Goal: Transaction & Acquisition: Purchase product/service

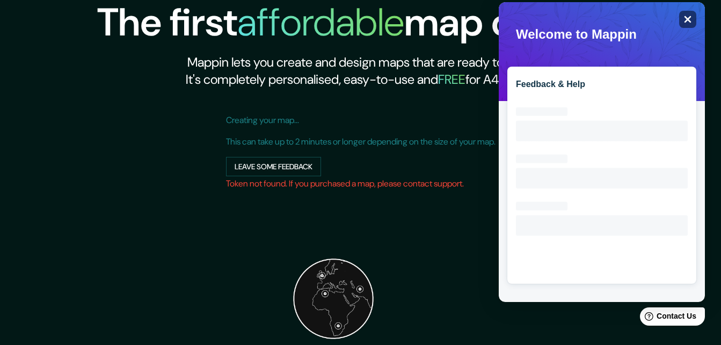
click at [693, 18] on div "Close" at bounding box center [687, 19] width 17 height 17
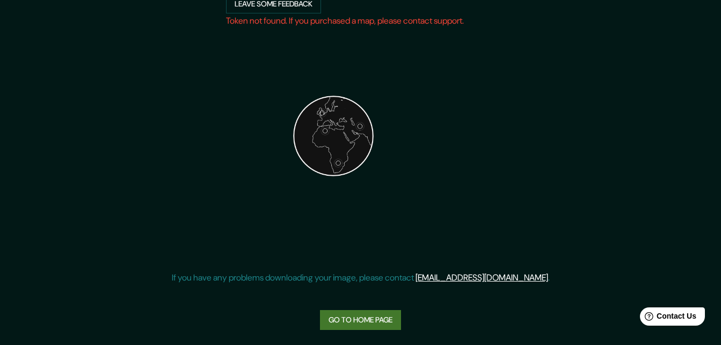
scroll to position [165, 0]
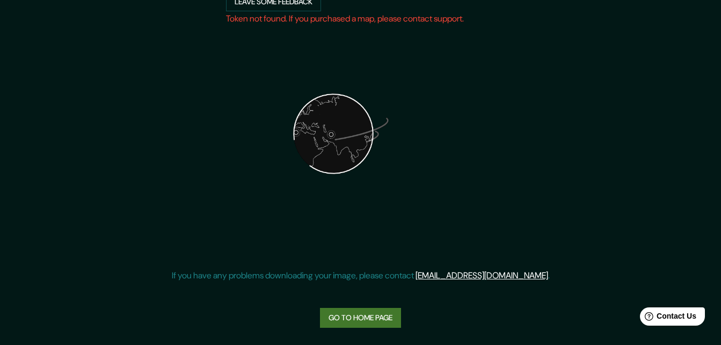
click at [342, 317] on link "Go to home page" at bounding box center [360, 317] width 81 height 20
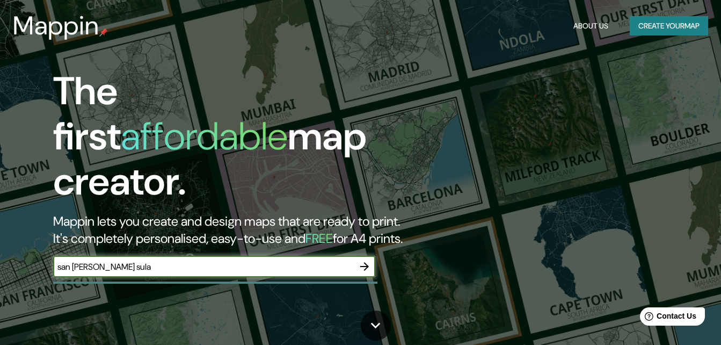
type input "san [PERSON_NAME] sula"
click at [358, 260] on icon "button" at bounding box center [364, 266] width 13 height 13
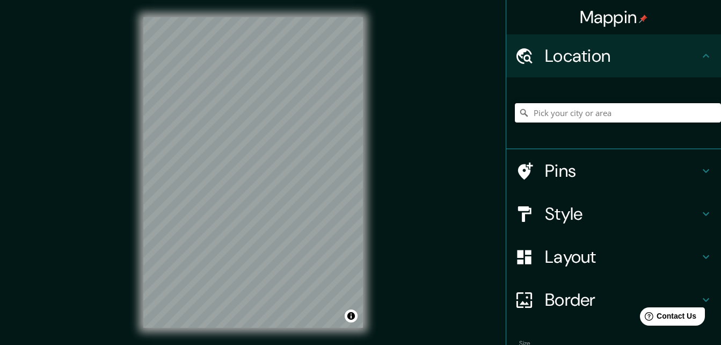
click at [562, 116] on input "Pick your city or area" at bounding box center [618, 112] width 206 height 19
click at [570, 116] on input "Pick your city or area" at bounding box center [618, 112] width 206 height 19
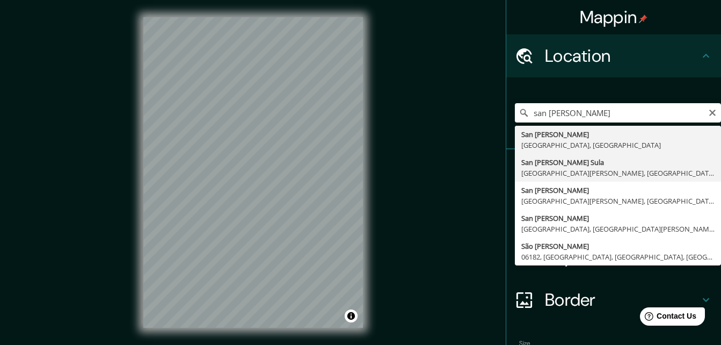
type input "[GEOGRAPHIC_DATA][PERSON_NAME], [GEOGRAPHIC_DATA][PERSON_NAME], [GEOGRAPHIC_DAT…"
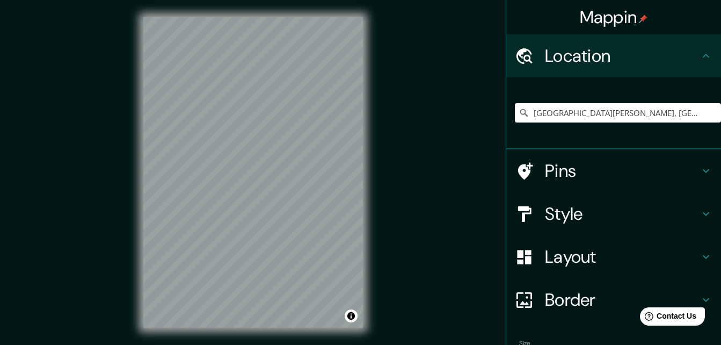
click at [699, 170] on icon at bounding box center [705, 170] width 13 height 13
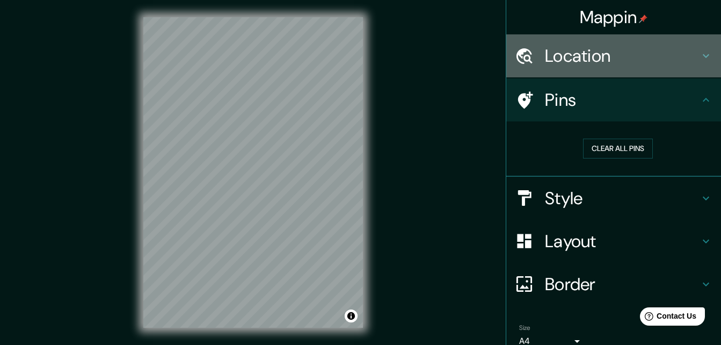
click at [699, 52] on icon at bounding box center [705, 55] width 13 height 13
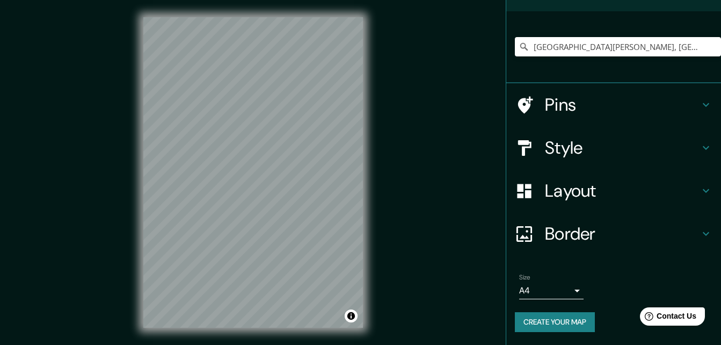
scroll to position [17, 0]
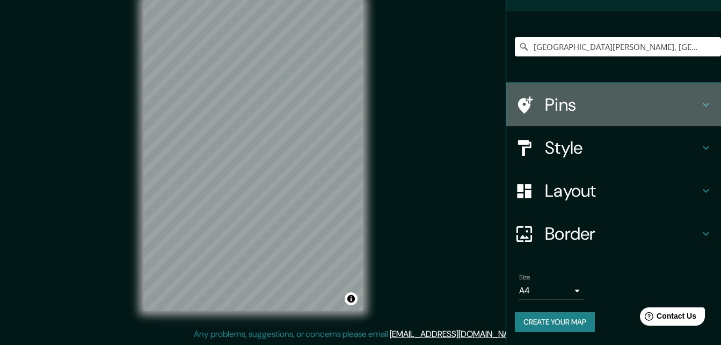
click at [708, 97] on div "Pins" at bounding box center [613, 104] width 215 height 43
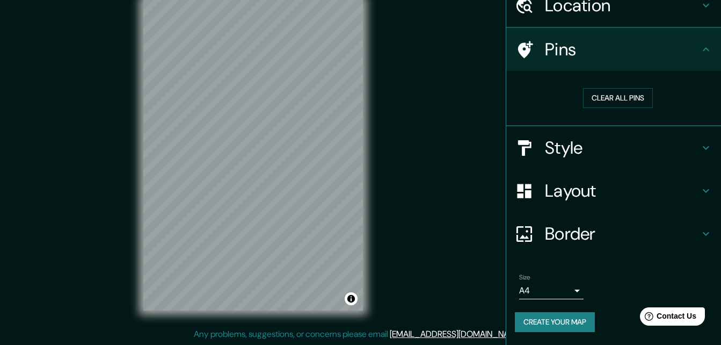
scroll to position [50, 0]
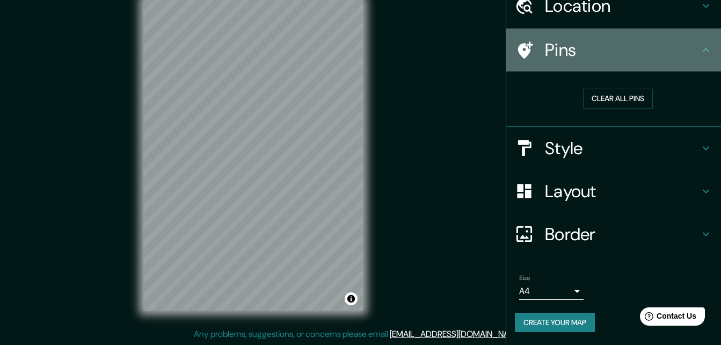
click at [521, 45] on icon at bounding box center [525, 49] width 15 height 17
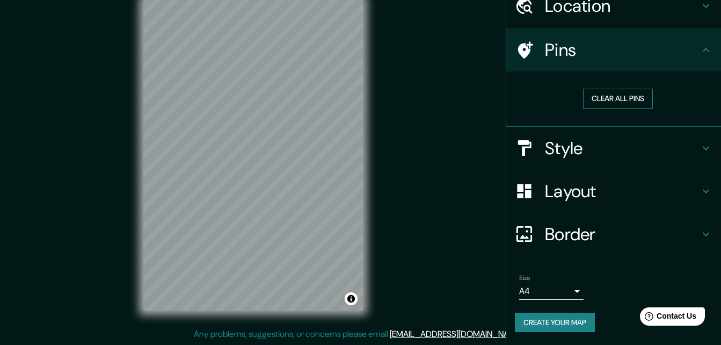
click at [616, 96] on button "Clear all pins" at bounding box center [618, 99] width 70 height 20
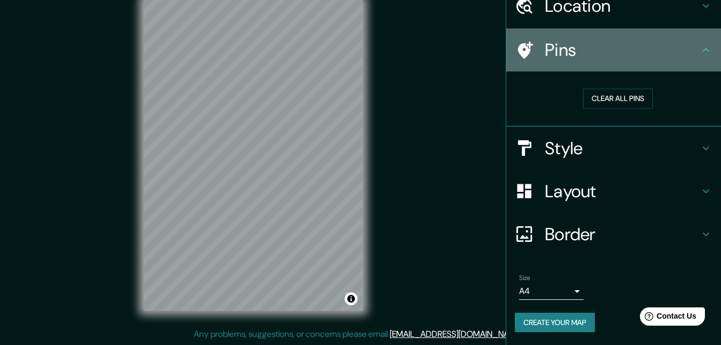
click at [518, 48] on icon at bounding box center [525, 49] width 15 height 17
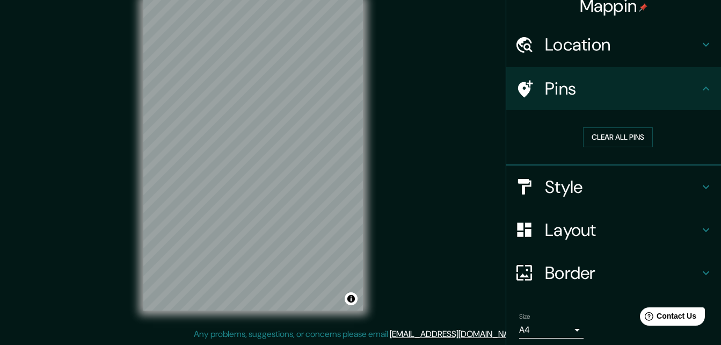
scroll to position [0, 0]
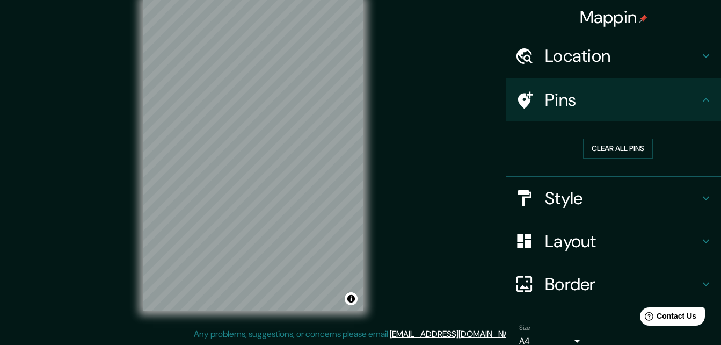
click at [702, 56] on icon at bounding box center [705, 56] width 6 height 4
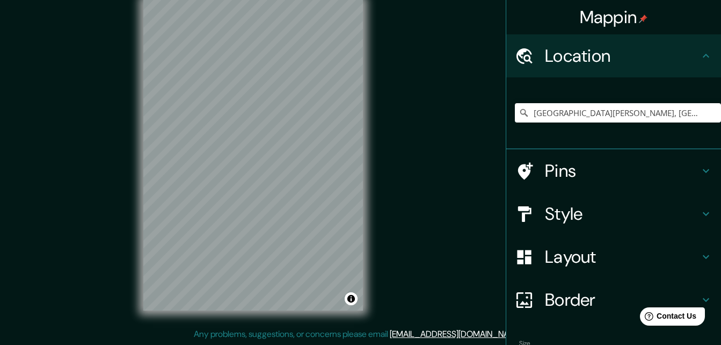
click at [520, 162] on icon at bounding box center [524, 171] width 19 height 19
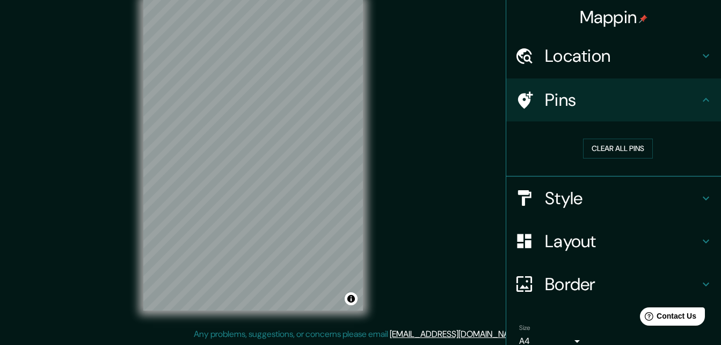
scroll to position [50, 0]
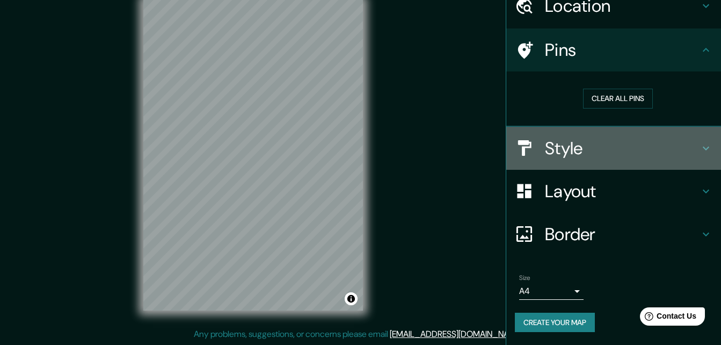
click at [709, 133] on div "Style" at bounding box center [613, 148] width 215 height 43
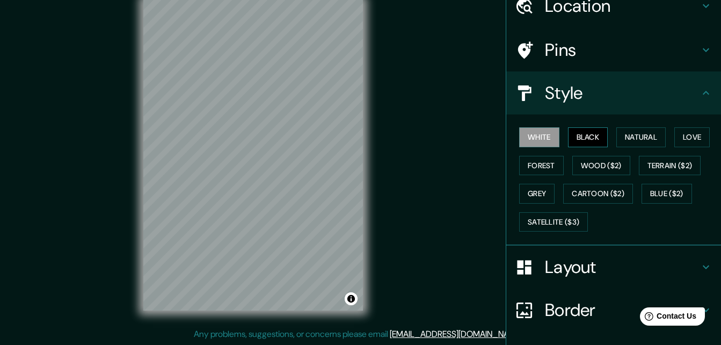
click at [595, 136] on button "Black" at bounding box center [588, 137] width 40 height 20
click at [533, 193] on button "Grey" at bounding box center [536, 194] width 35 height 20
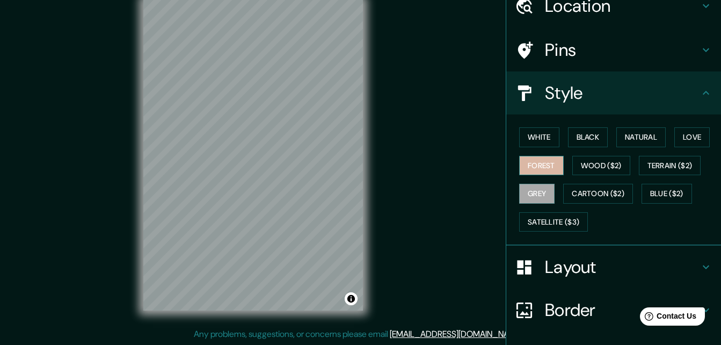
click at [529, 170] on button "Forest" at bounding box center [541, 166] width 45 height 20
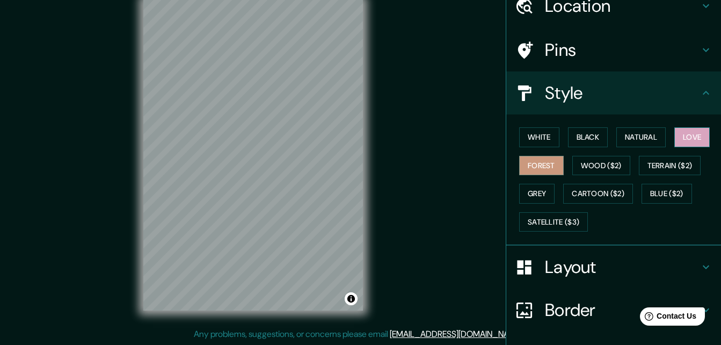
click at [685, 142] on button "Love" at bounding box center [691, 137] width 35 height 20
click at [645, 144] on button "Natural" at bounding box center [640, 137] width 49 height 20
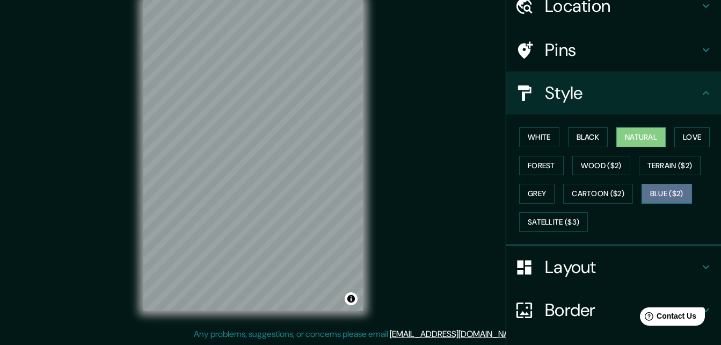
click at [664, 193] on button "Blue ($2)" at bounding box center [666, 194] width 50 height 20
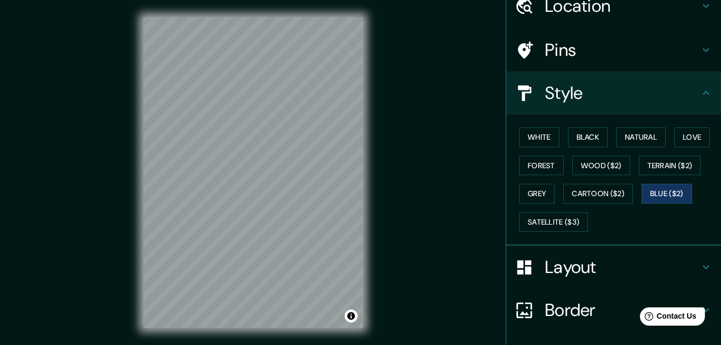
scroll to position [17, 0]
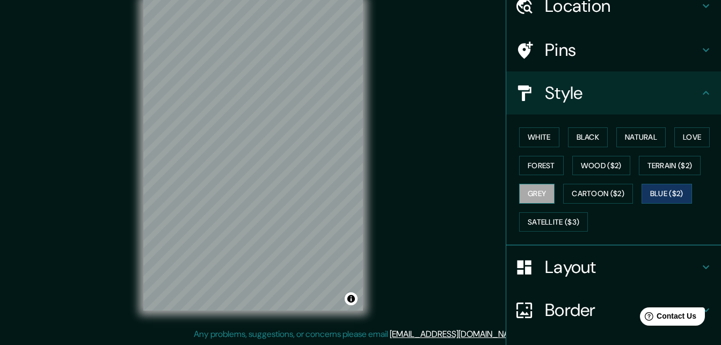
click at [540, 191] on button "Grey" at bounding box center [536, 194] width 35 height 20
click at [572, 140] on button "Black" at bounding box center [588, 137] width 40 height 20
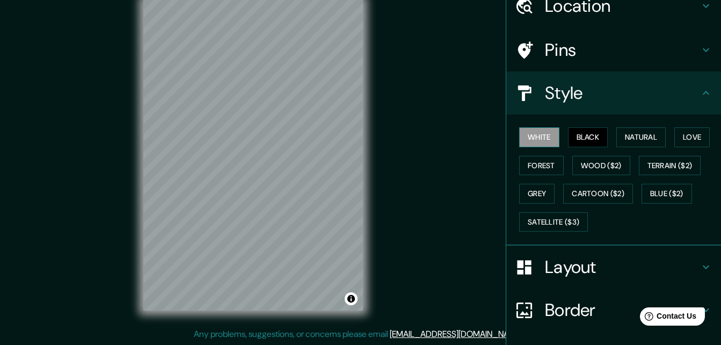
click at [539, 142] on button "White" at bounding box center [539, 137] width 40 height 20
click at [599, 139] on button "Black" at bounding box center [588, 137] width 40 height 20
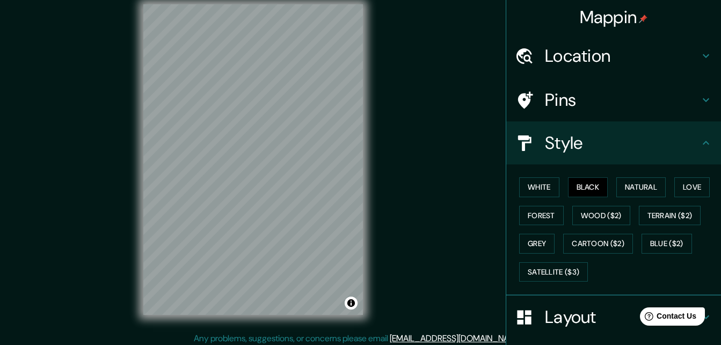
scroll to position [0, 0]
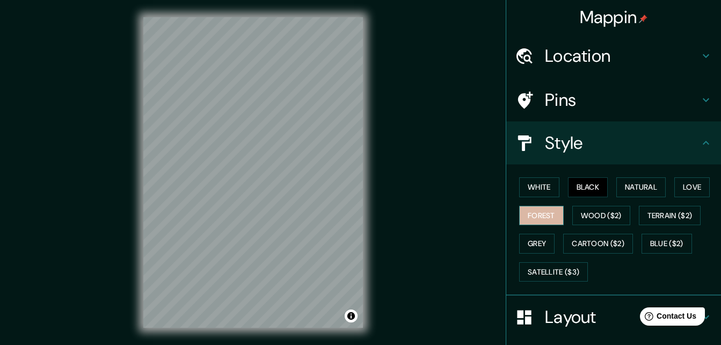
click at [519, 210] on button "Forest" at bounding box center [541, 216] width 45 height 20
click at [585, 191] on button "Black" at bounding box center [588, 187] width 40 height 20
click at [691, 104] on h4 "Pins" at bounding box center [622, 99] width 155 height 21
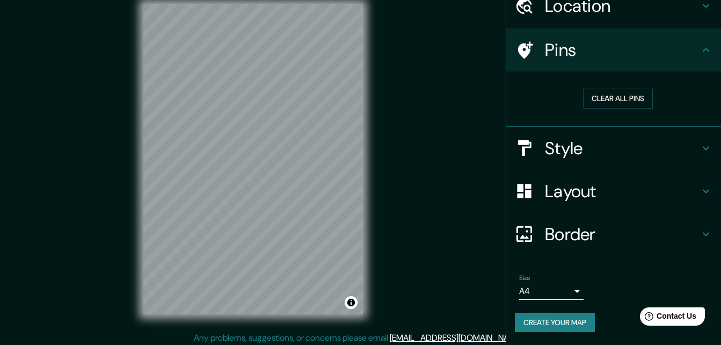
scroll to position [17, 0]
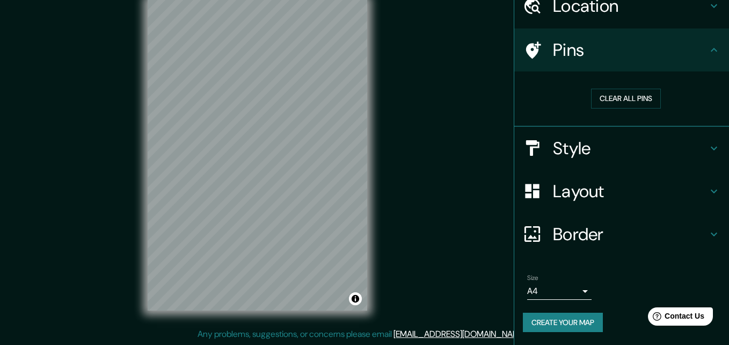
click at [563, 291] on body "Mappin Location [GEOGRAPHIC_DATA][PERSON_NAME], [GEOGRAPHIC_DATA][PERSON_NAME],…" at bounding box center [364, 155] width 729 height 345
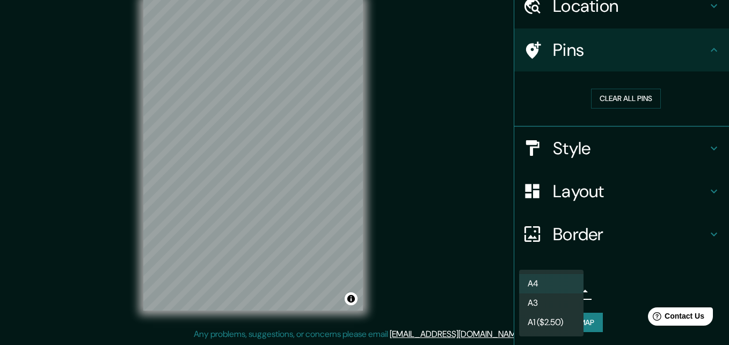
click at [648, 293] on div at bounding box center [364, 172] width 729 height 345
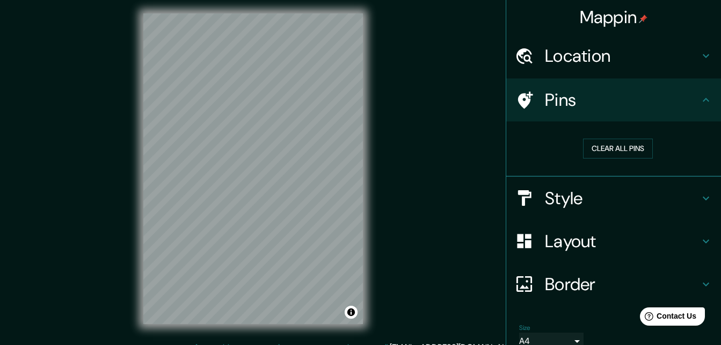
scroll to position [0, 0]
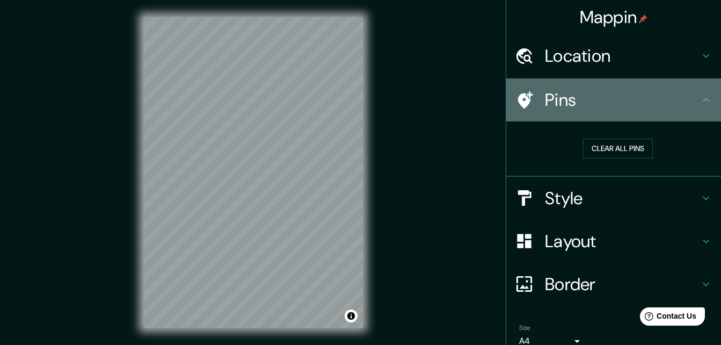
click at [518, 95] on icon at bounding box center [525, 99] width 15 height 17
click at [518, 94] on icon at bounding box center [524, 100] width 19 height 19
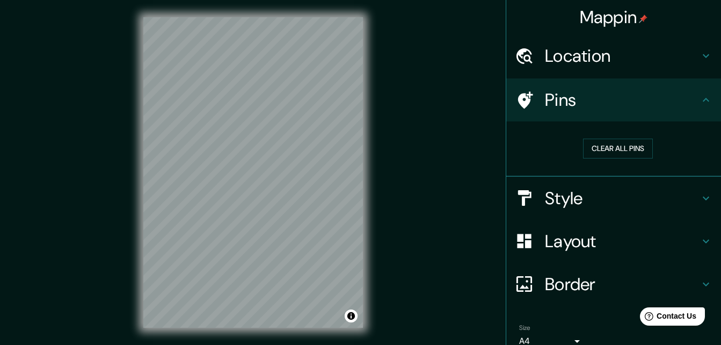
click at [518, 93] on icon at bounding box center [524, 100] width 19 height 19
drag, startPoint x: 518, startPoint y: 93, endPoint x: 536, endPoint y: 88, distance: 19.0
click at [536, 88] on div "Pins" at bounding box center [613, 99] width 215 height 43
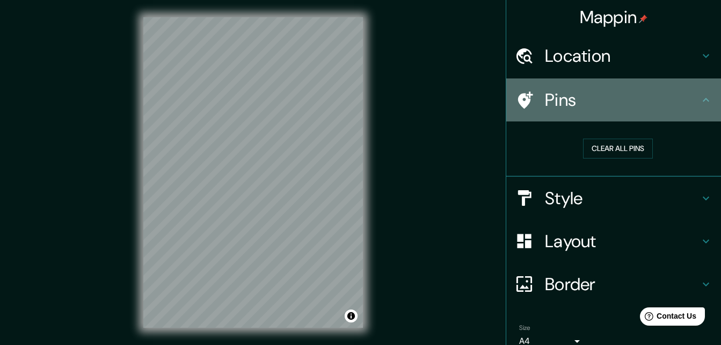
click at [699, 105] on icon at bounding box center [705, 99] width 13 height 13
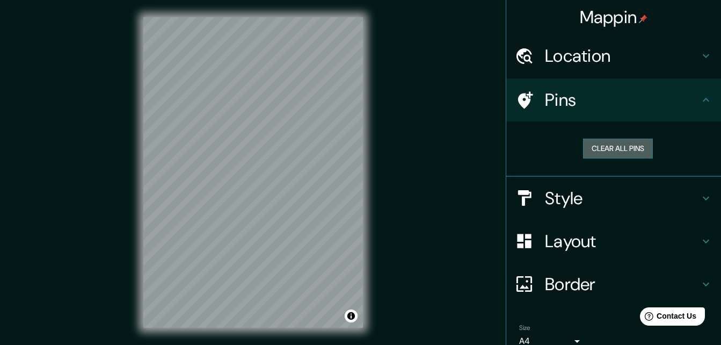
click at [628, 149] on button "Clear all pins" at bounding box center [618, 148] width 70 height 20
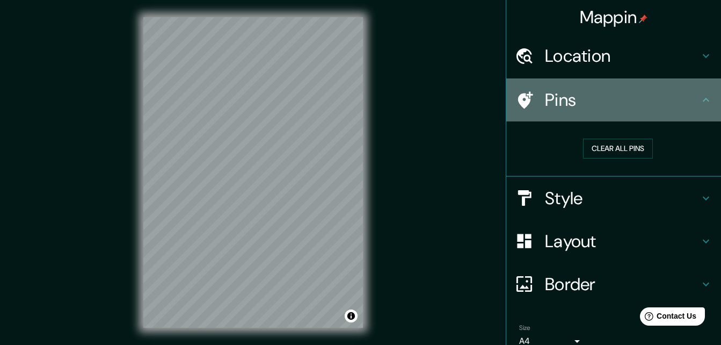
click at [549, 94] on h4 "Pins" at bounding box center [622, 99] width 155 height 21
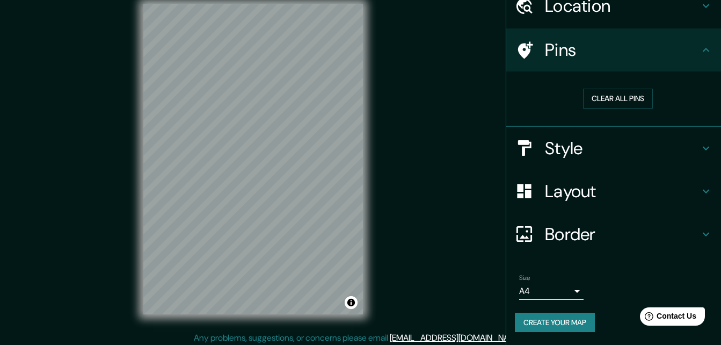
scroll to position [17, 0]
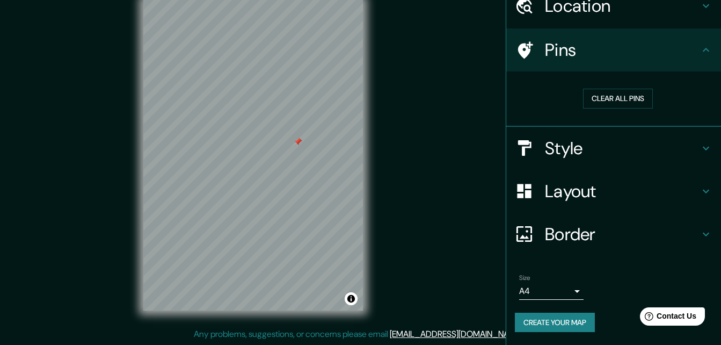
click at [526, 48] on div at bounding box center [530, 50] width 30 height 19
click at [597, 94] on button "Clear all pins" at bounding box center [618, 99] width 70 height 20
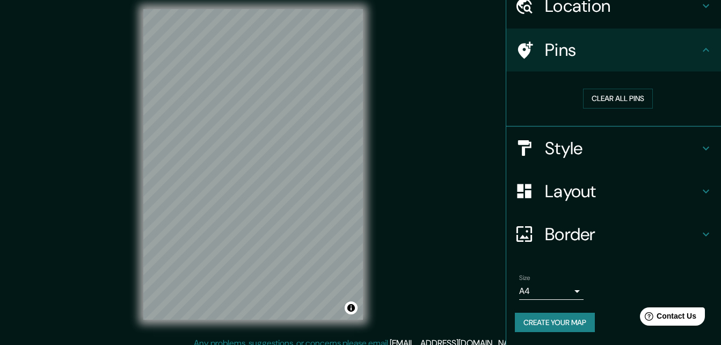
scroll to position [0, 0]
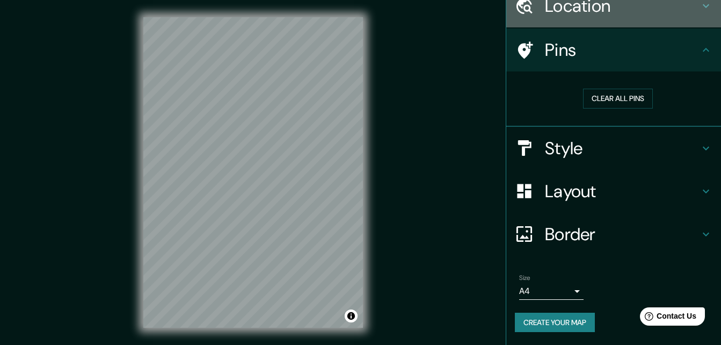
click at [695, 13] on div "Location" at bounding box center [613, 5] width 215 height 43
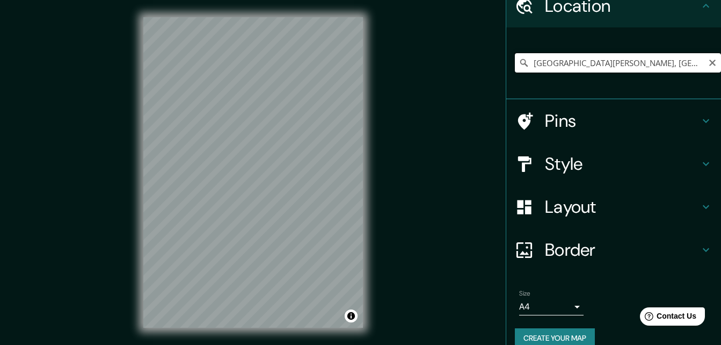
click at [566, 58] on input "[GEOGRAPHIC_DATA][PERSON_NAME], [GEOGRAPHIC_DATA][PERSON_NAME], [GEOGRAPHIC_DAT…" at bounding box center [618, 62] width 206 height 19
click at [709, 61] on icon "Clear" at bounding box center [712, 63] width 6 height 6
drag, startPoint x: 587, startPoint y: 73, endPoint x: 584, endPoint y: 65, distance: 8.7
paste input "15.52969, -88.02488"
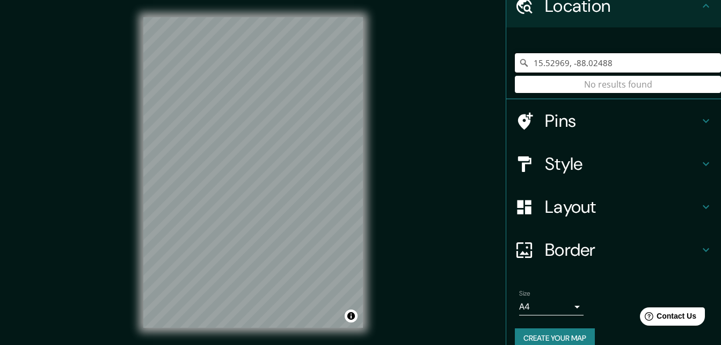
type input "15.52969, -88.02488"
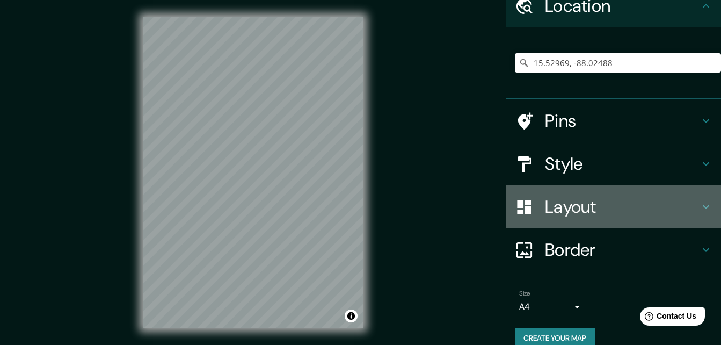
drag, startPoint x: 612, startPoint y: 194, endPoint x: 606, endPoint y: 165, distance: 29.7
click at [610, 185] on div "Layout" at bounding box center [613, 206] width 215 height 43
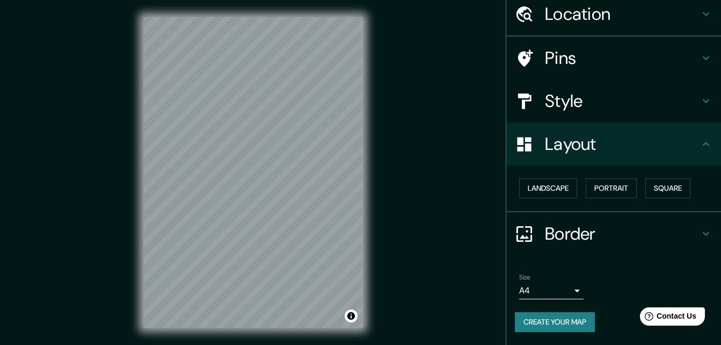
scroll to position [41, 0]
click at [605, 165] on div "Layout" at bounding box center [613, 144] width 215 height 43
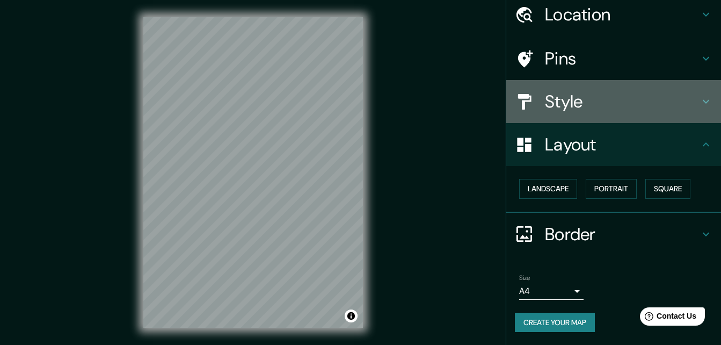
click at [600, 108] on h4 "Style" at bounding box center [622, 101] width 155 height 21
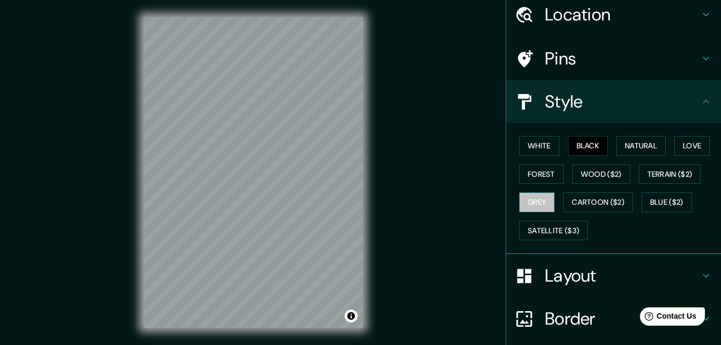
click at [531, 202] on button "Grey" at bounding box center [536, 202] width 35 height 20
click at [641, 144] on button "Natural" at bounding box center [640, 146] width 49 height 20
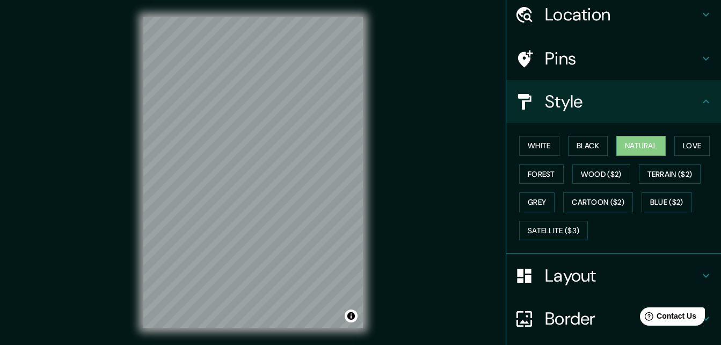
click at [412, 122] on div "Mappin Location [GEOGRAPHIC_DATA] No results found Pins Style White Black Natur…" at bounding box center [360, 181] width 721 height 362
click at [550, 228] on button "Satellite ($3)" at bounding box center [553, 231] width 69 height 20
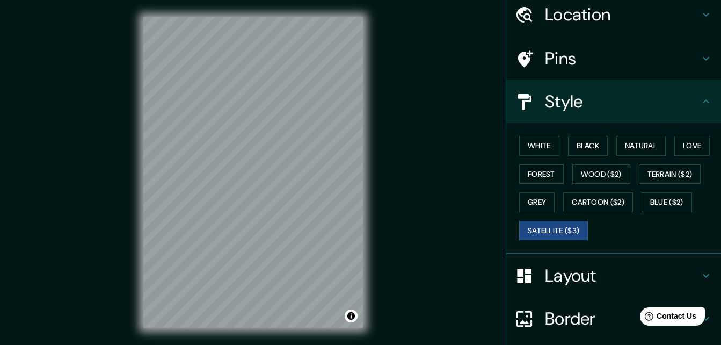
click at [378, 141] on div "© Mapbox © OpenStreetMap Improve this map © Maxar" at bounding box center [253, 172] width 254 height 345
click at [342, 334] on div "© Mapbox © OpenStreetMap Improve this map © Maxar" at bounding box center [253, 172] width 254 height 345
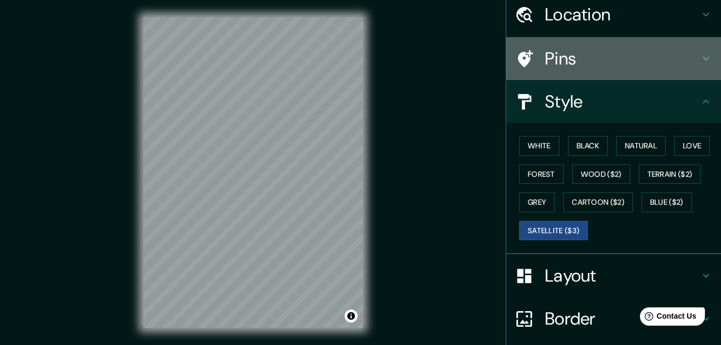
click at [565, 55] on h4 "Pins" at bounding box center [622, 58] width 155 height 21
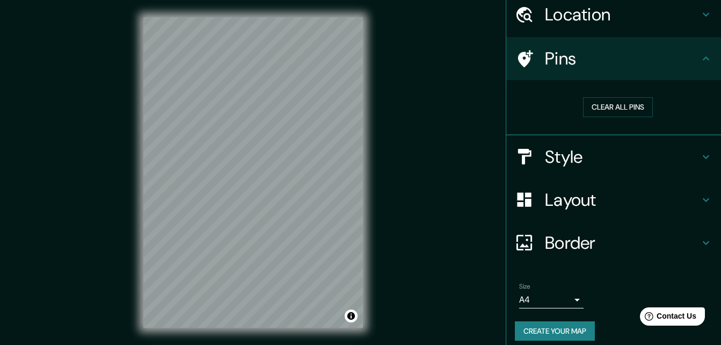
click at [433, 264] on div "Mappin Location [GEOGRAPHIC_DATA] No results found Pins Clear all pins Style La…" at bounding box center [360, 181] width 721 height 362
click at [429, 285] on div "Mappin Location [GEOGRAPHIC_DATA] No results found Pins Clear all pins Style La…" at bounding box center [360, 181] width 721 height 362
click at [392, 257] on div "Mappin Location [GEOGRAPHIC_DATA] No results found Pins Clear all pins Style La…" at bounding box center [360, 181] width 721 height 362
click at [431, 148] on div "Mappin Location [GEOGRAPHIC_DATA] No results found Pins Clear all pins Style La…" at bounding box center [360, 181] width 721 height 362
click at [554, 58] on h4 "Pins" at bounding box center [622, 58] width 155 height 21
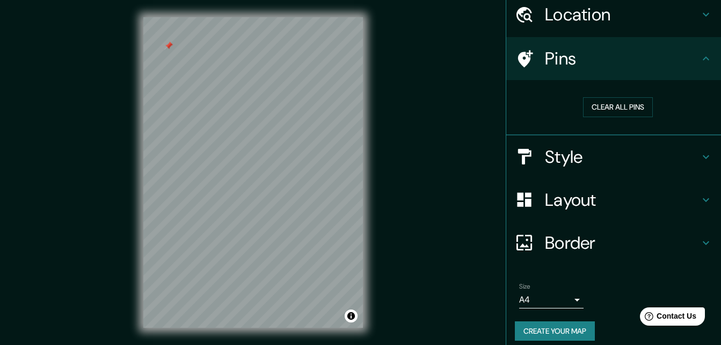
click at [106, 182] on div "Mappin Location [GEOGRAPHIC_DATA] No results found Pins Clear all pins Style La…" at bounding box center [360, 181] width 721 height 362
click at [415, 301] on div "Mappin Location [GEOGRAPHIC_DATA] No results found Pins Clear all pins Style La…" at bounding box center [360, 181] width 721 height 362
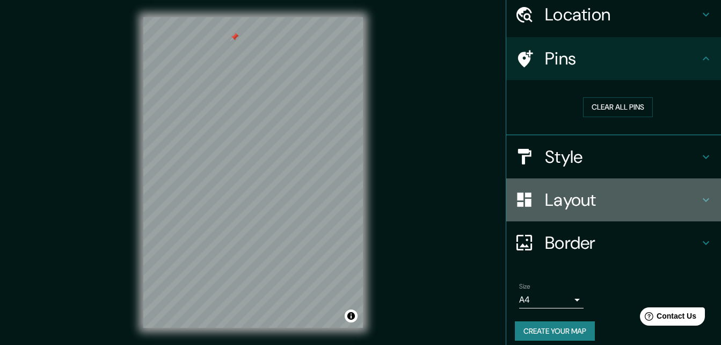
click at [699, 200] on icon at bounding box center [705, 199] width 13 height 13
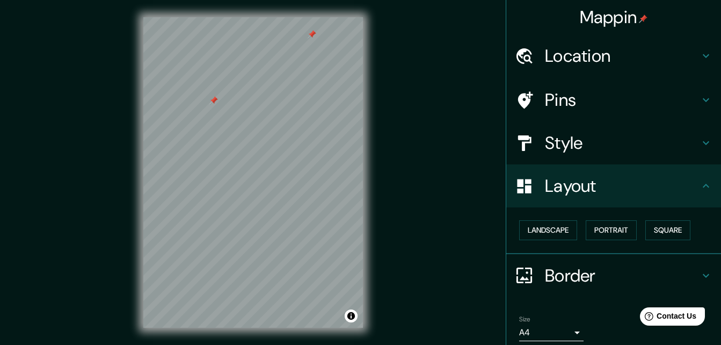
scroll to position [17, 0]
